Goal: Information Seeking & Learning: Check status

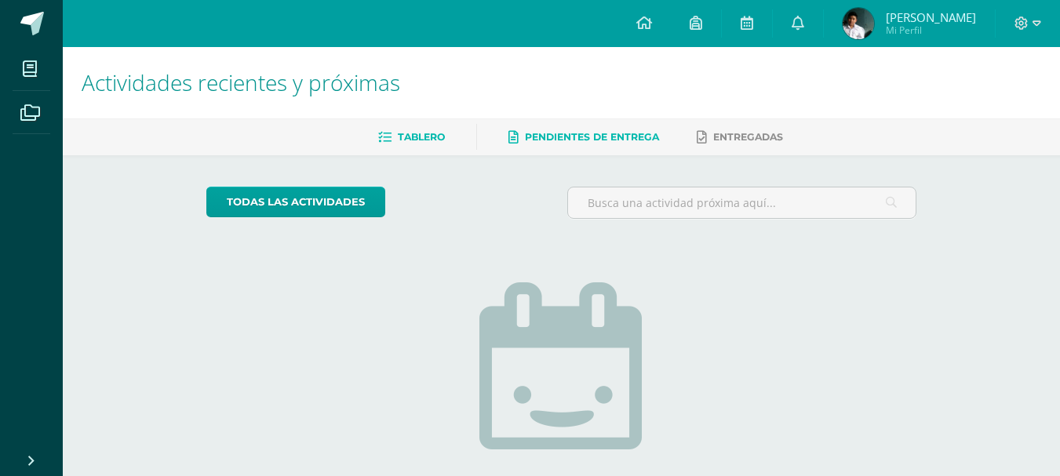
click at [522, 135] on link "Pendientes de entrega" at bounding box center [584, 137] width 151 height 25
click at [391, 130] on link "Tablero" at bounding box center [411, 137] width 67 height 25
click at [908, 32] on span "Mi Perfil" at bounding box center [931, 30] width 90 height 13
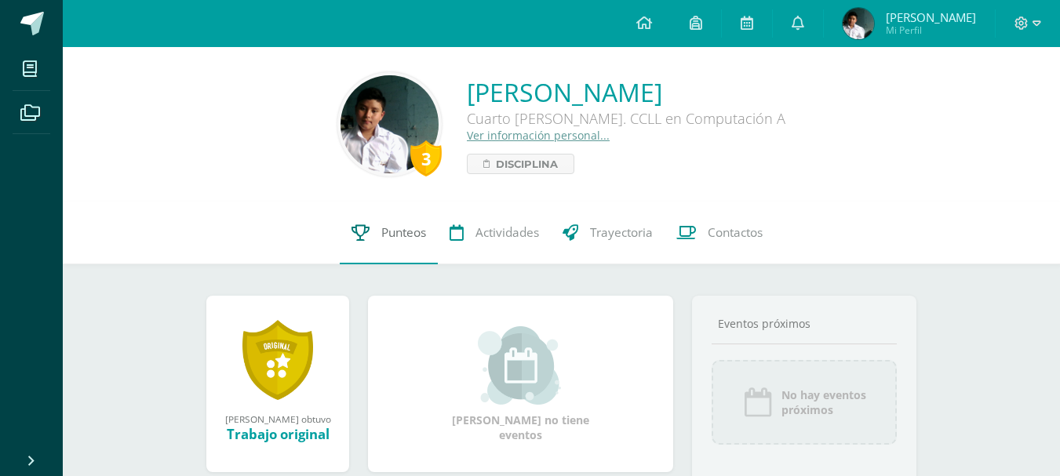
click at [392, 238] on span "Punteos" at bounding box center [403, 232] width 45 height 16
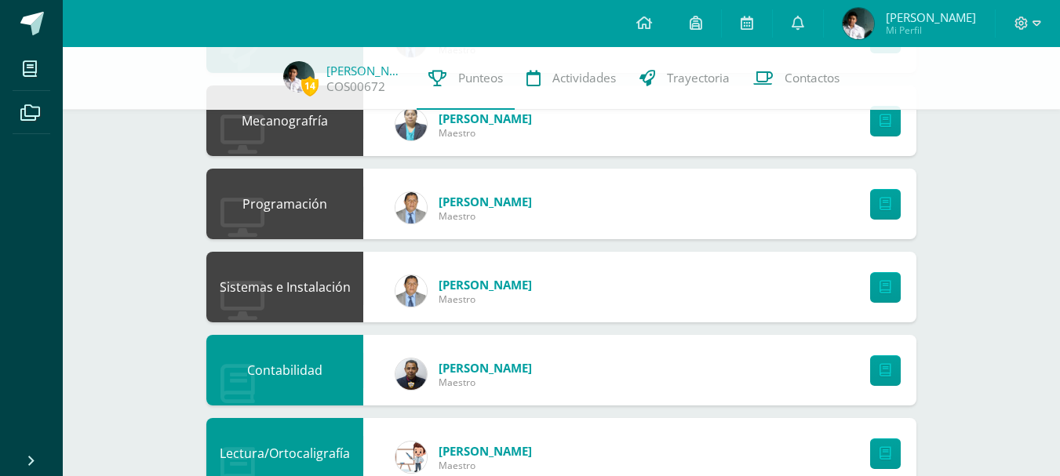
scroll to position [1037, 0]
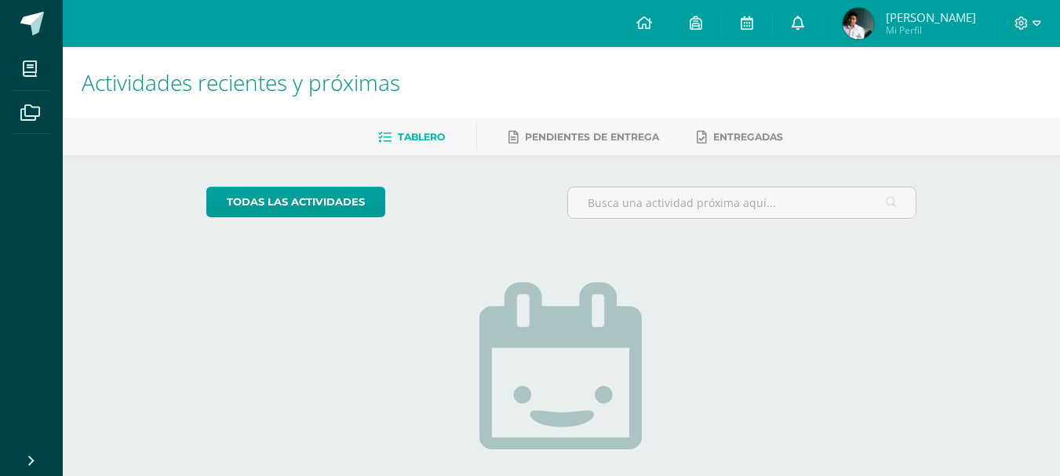
click at [814, 35] on link at bounding box center [798, 23] width 50 height 47
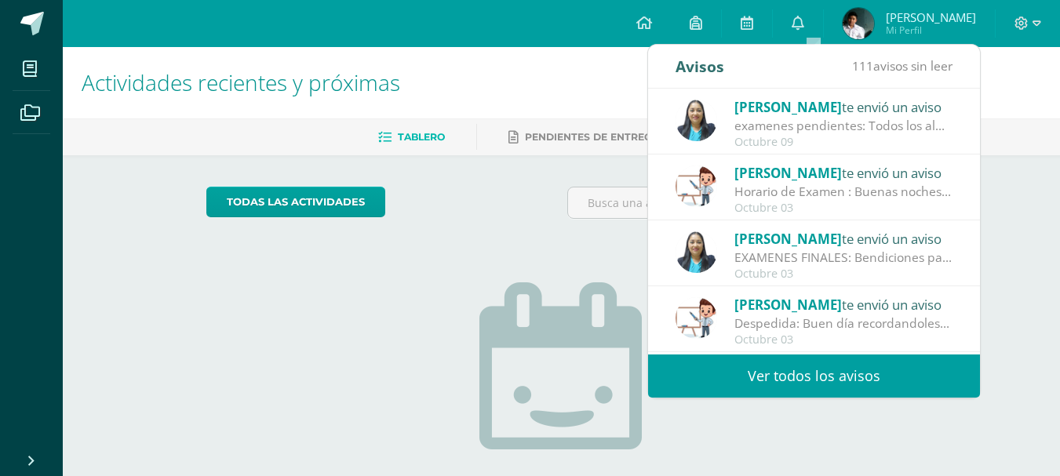
click at [826, 139] on div "Octubre 09" at bounding box center [844, 142] width 218 height 13
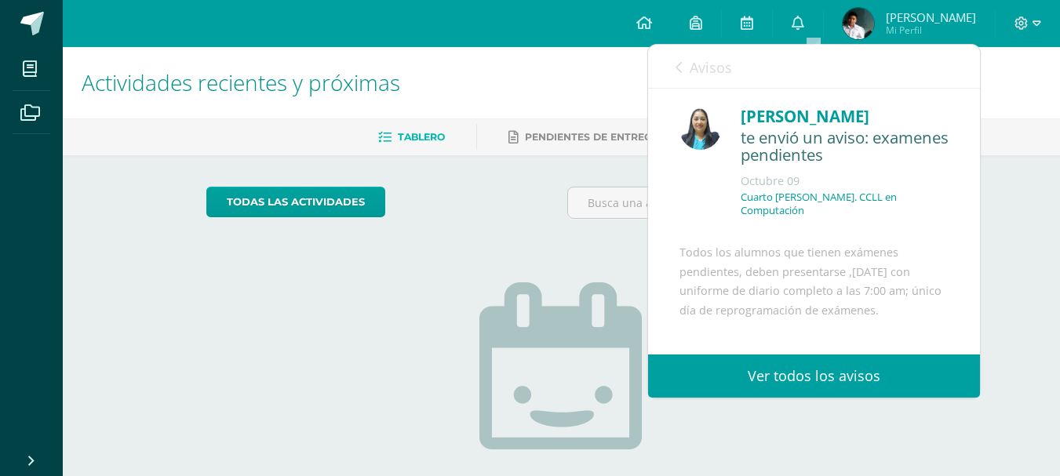
click at [726, 71] on span "Avisos" at bounding box center [711, 67] width 42 height 19
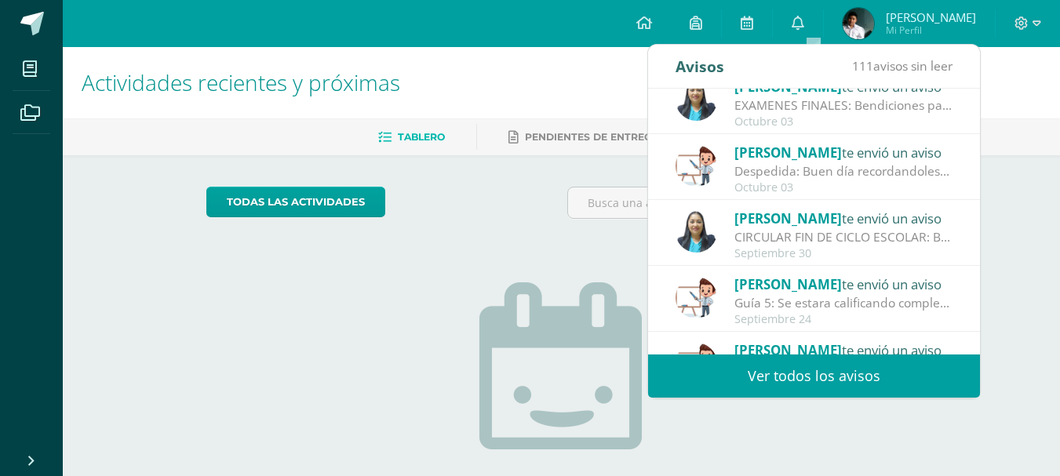
scroll to position [157, 0]
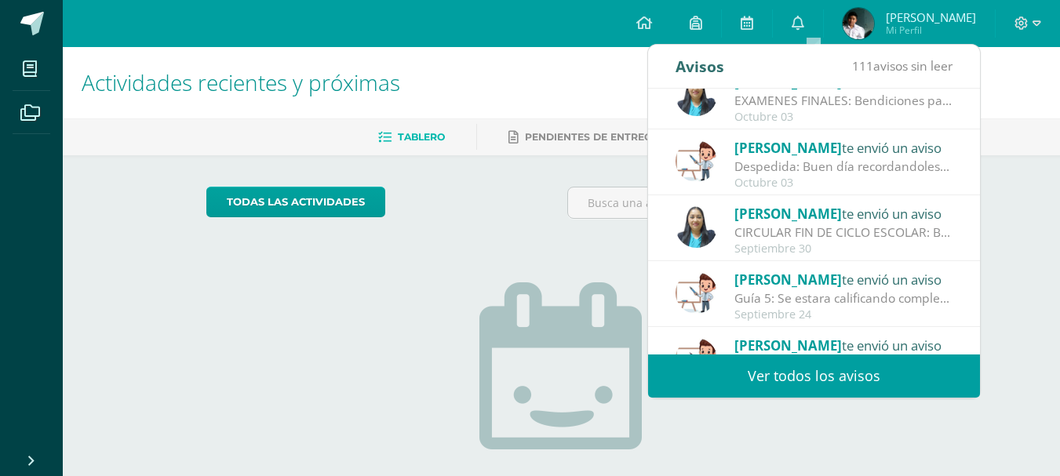
click at [794, 214] on span "[PERSON_NAME]" at bounding box center [789, 214] width 108 height 18
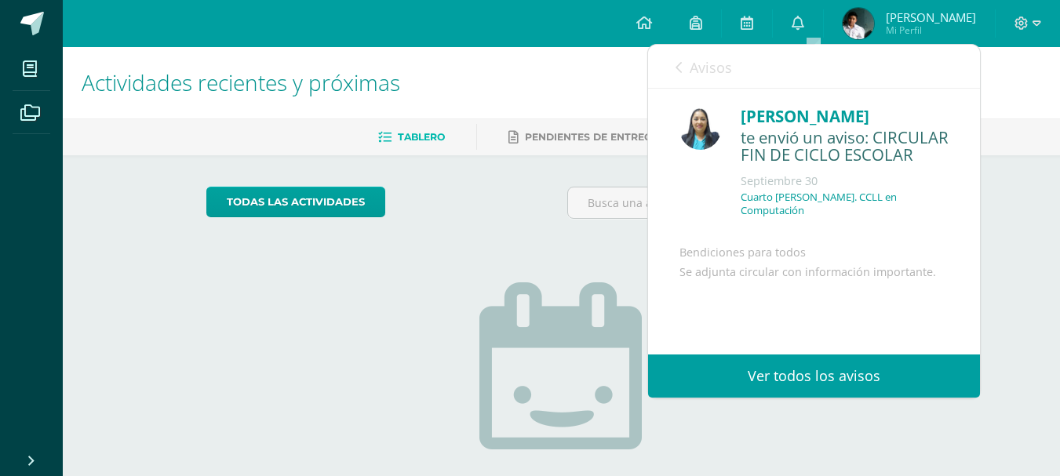
scroll to position [133, 0]
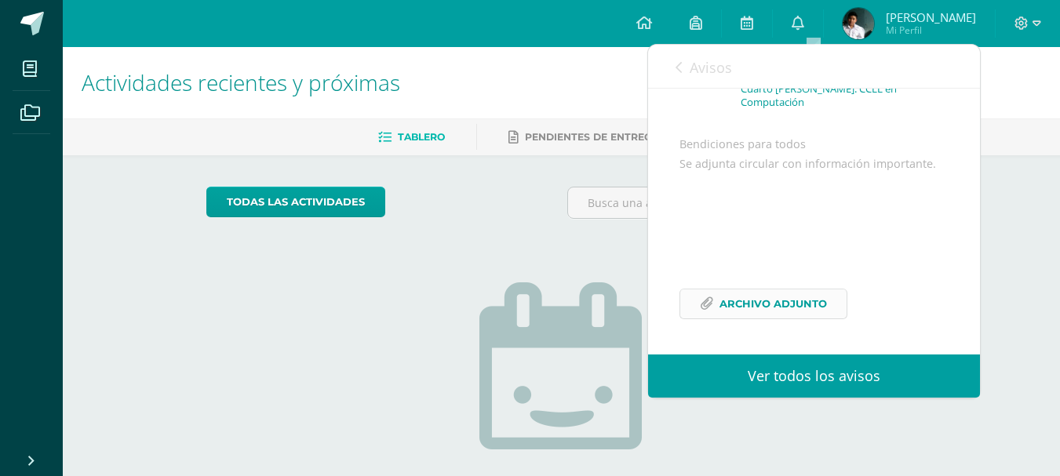
click at [744, 312] on span "Archivo Adjunto" at bounding box center [774, 304] width 108 height 29
